Goal: Book appointment/travel/reservation

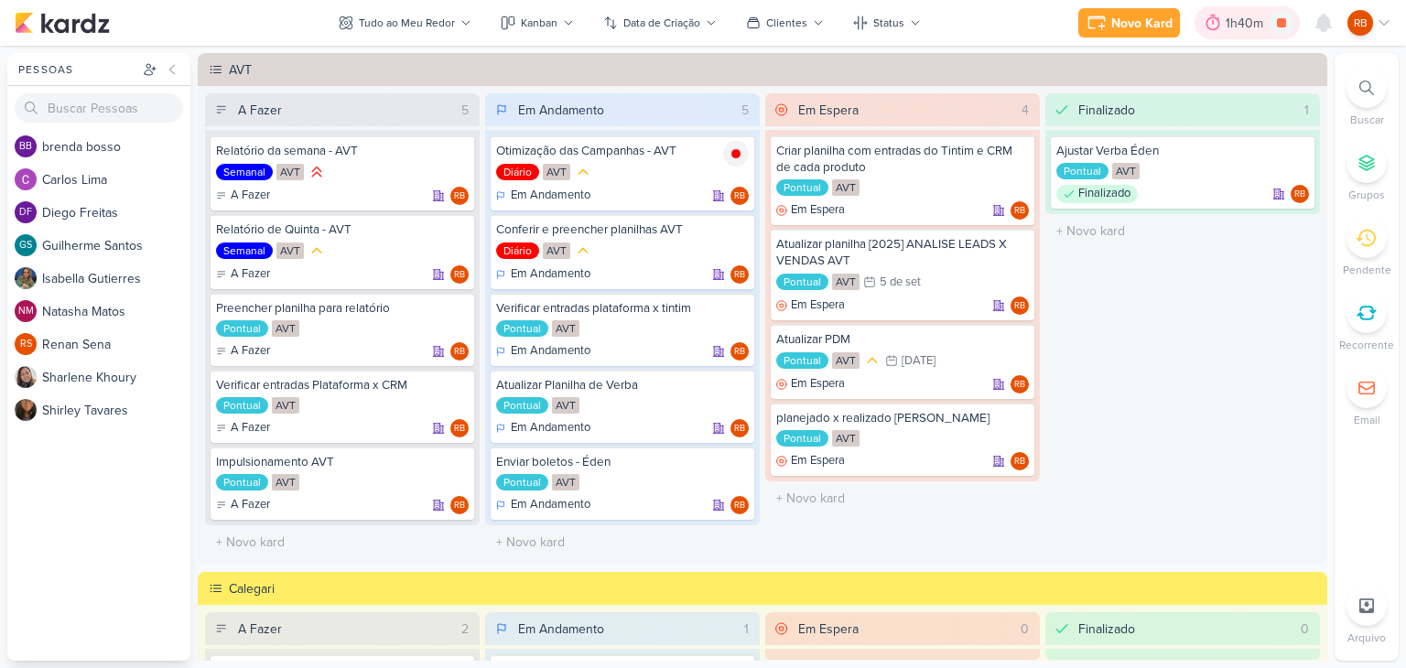
click at [1229, 14] on div "1h40m" at bounding box center [1247, 23] width 43 height 19
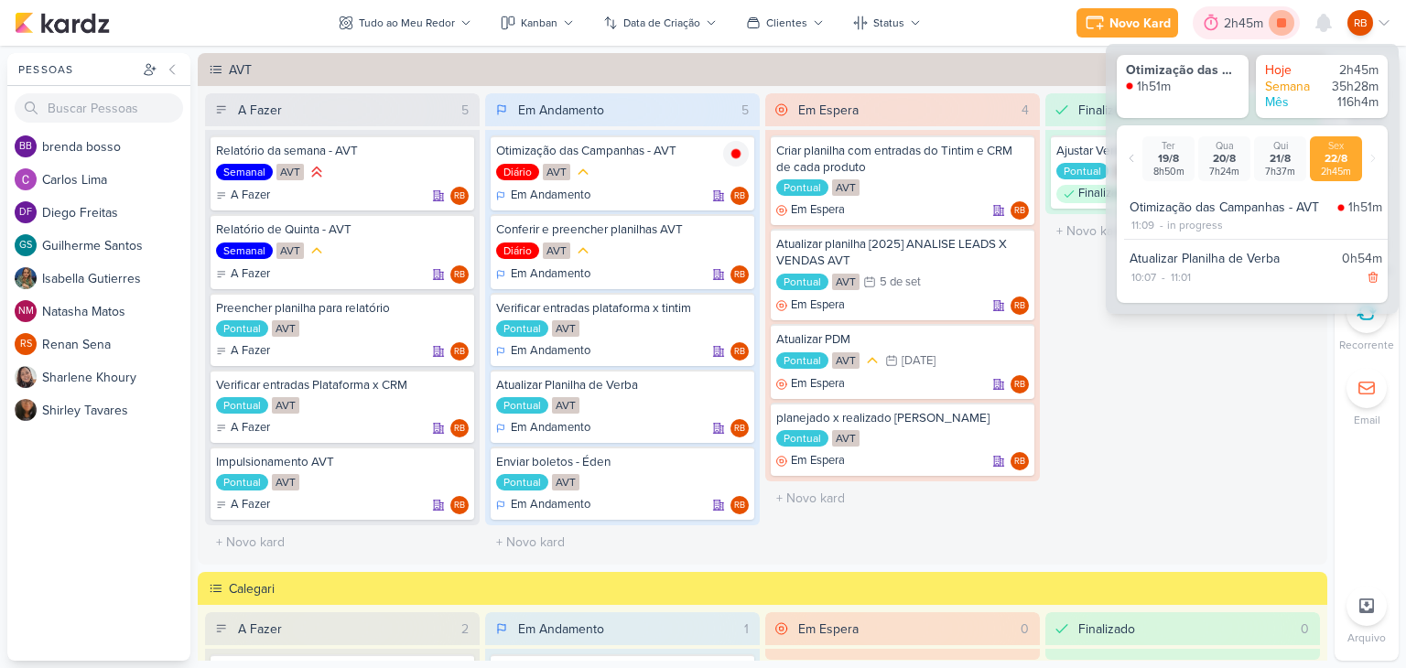
click at [1275, 19] on icon at bounding box center [1282, 23] width 26 height 26
click at [1254, 23] on div "2h45m" at bounding box center [1272, 23] width 45 height 19
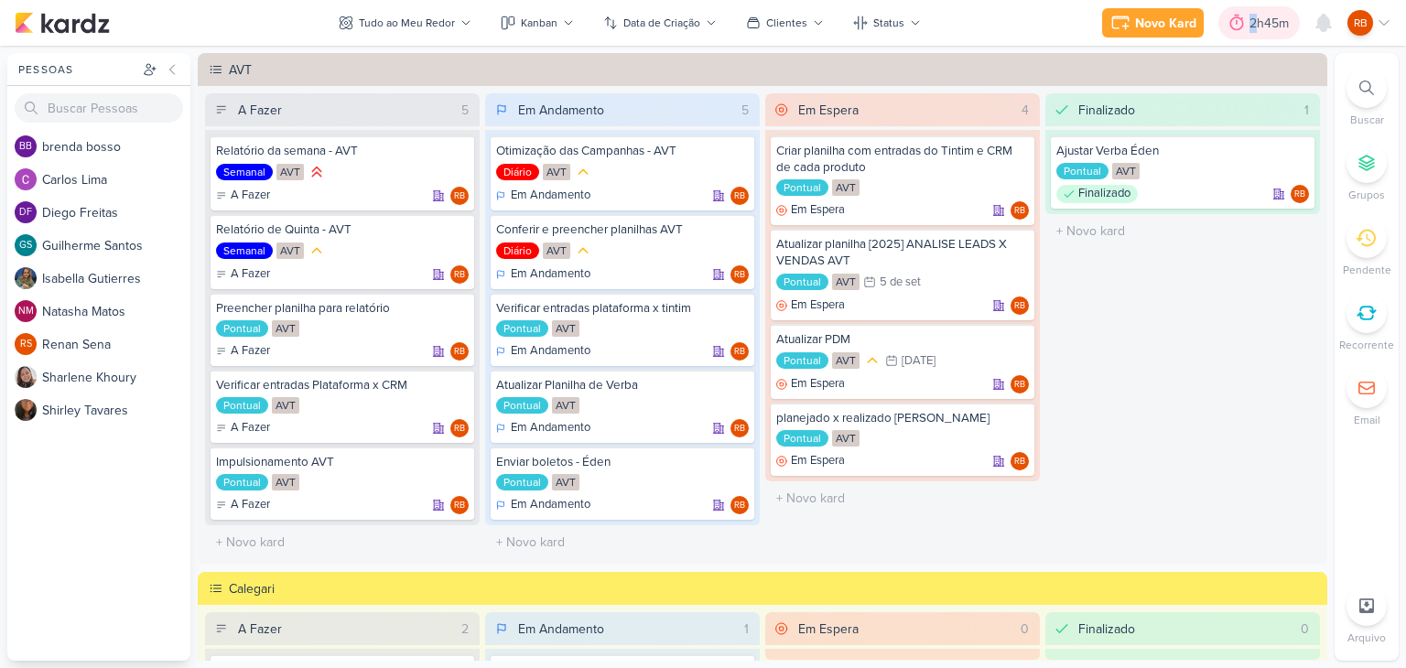
click at [1256, 23] on div "2h45m" at bounding box center [1272, 23] width 45 height 19
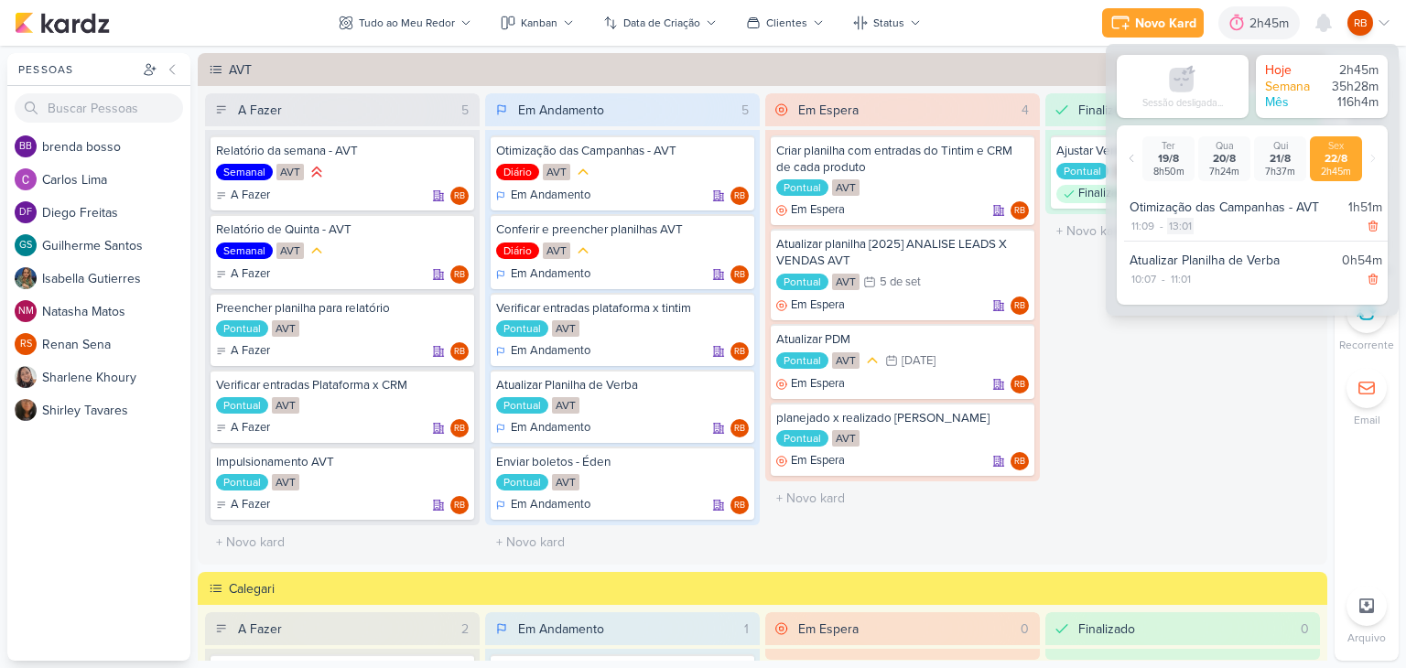
click at [1181, 224] on div "13:01" at bounding box center [1180, 226] width 27 height 16
select select "13"
select select "1"
click at [1172, 250] on select "00 01 02 03 04 05 06 07 08 09 10 11 12 13 14 15 16 17 18 19 20 21 22 23" at bounding box center [1180, 250] width 26 height 22
select select "12"
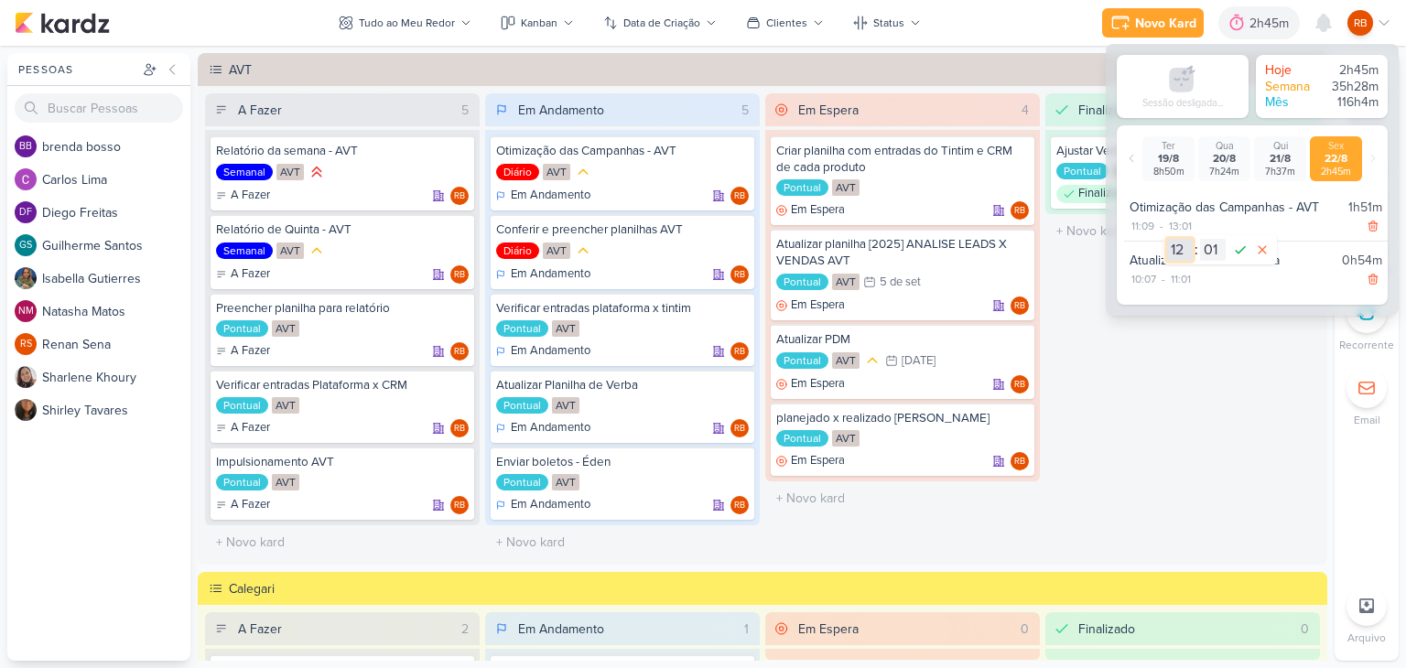
click at [1167, 239] on select "00 01 02 03 04 05 06 07 08 09 10 11 12 13 14 15 16 17 18 19 20 21 22 23" at bounding box center [1180, 250] width 26 height 22
click at [1213, 257] on select "00 01 02 03 04 05 06 07 08 09 10 11 12 13 14 15 16 17 18 19 20 21 22 23 24 25 2…" at bounding box center [1213, 250] width 26 height 22
select select "37"
click at [1200, 239] on select "00 01 02 03 04 05 06 07 08 09 10 11 12 13 14 15 16 17 18 19 20 21 22 23 24 25 2…" at bounding box center [1213, 250] width 26 height 22
click at [1242, 256] on icon at bounding box center [1241, 250] width 22 height 22
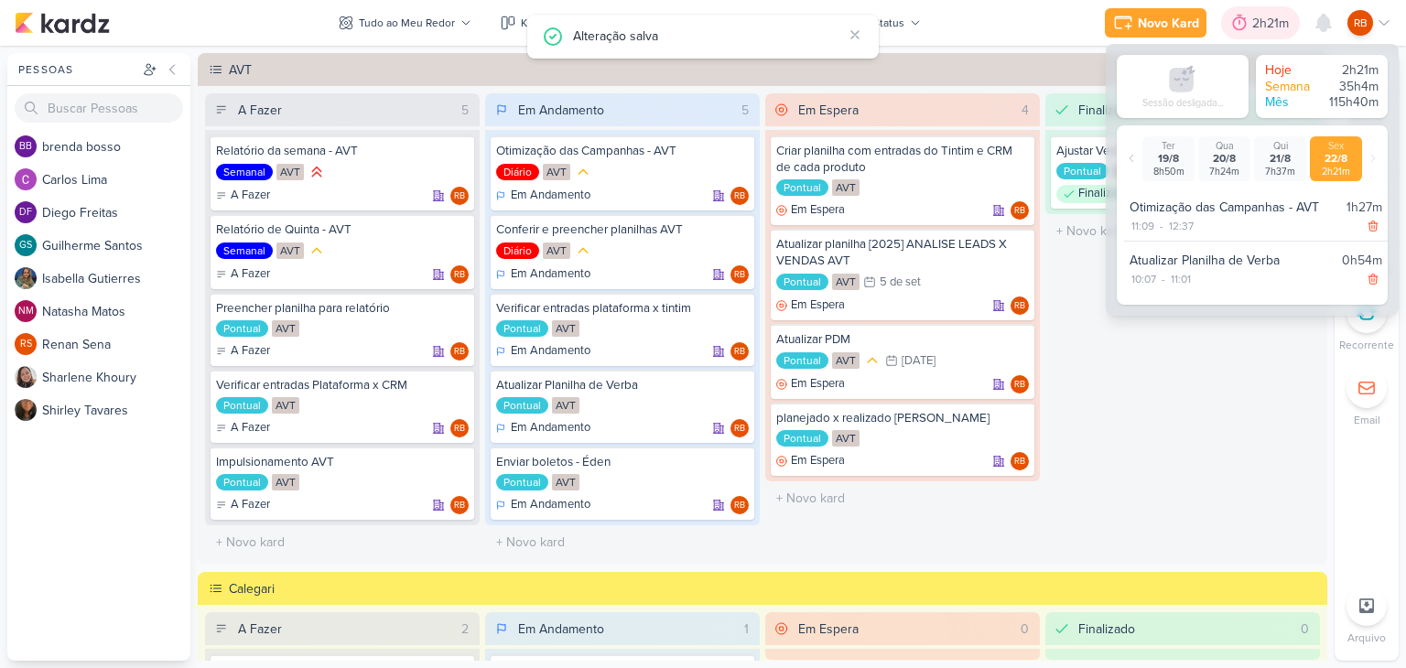
click at [1251, 23] on div at bounding box center [1240, 22] width 26 height 29
